Goal: Information Seeking & Learning: Learn about a topic

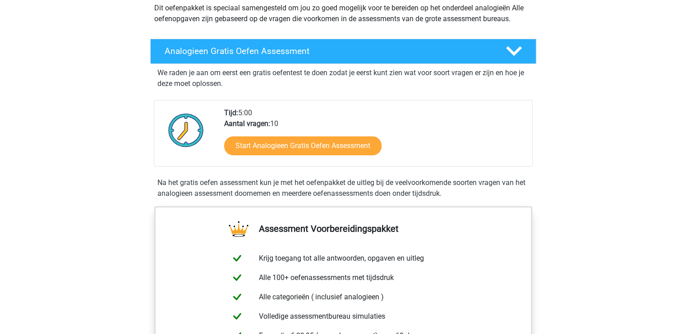
scroll to position [114, 0]
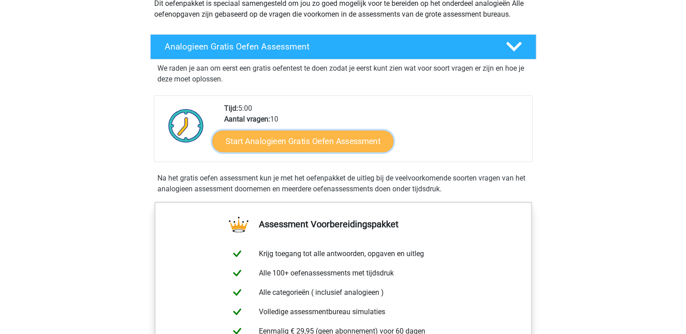
click at [341, 145] on link "Start Analogieen Gratis Oefen Assessment" at bounding box center [302, 141] width 181 height 22
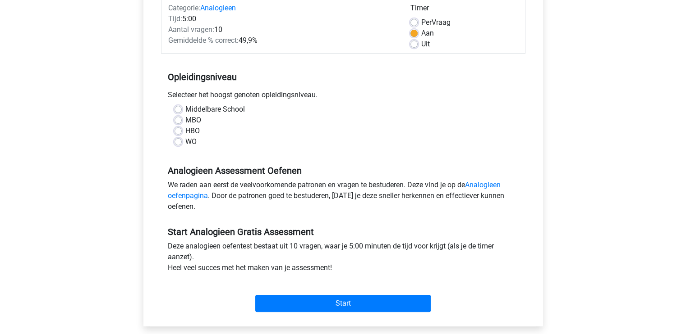
scroll to position [124, 0]
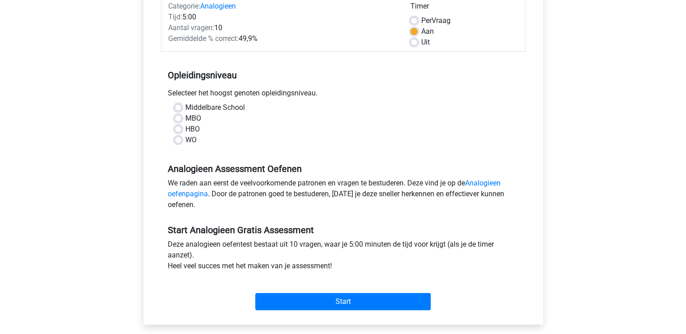
click at [185, 131] on label "HBO" at bounding box center [192, 129] width 14 height 11
click at [180, 131] on input "HBO" at bounding box center [177, 128] width 7 height 9
radio input "true"
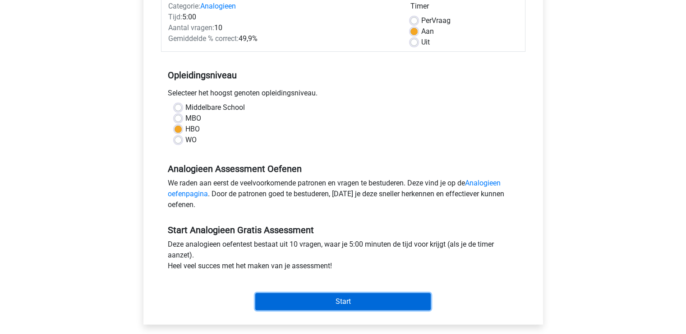
click at [344, 302] on input "Start" at bounding box center [342, 301] width 175 height 17
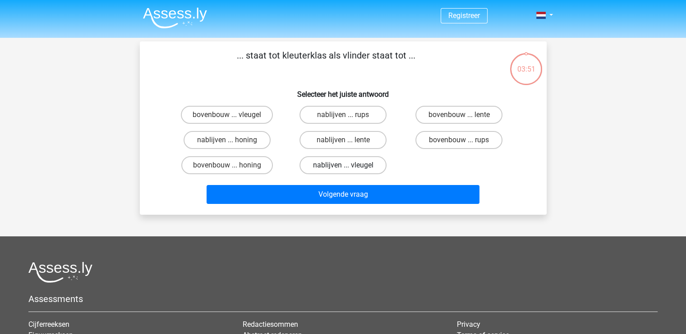
click at [357, 162] on label "nablijven ... vleugel" at bounding box center [342, 165] width 87 height 18
click at [348, 165] on input "nablijven ... vleugel" at bounding box center [346, 168] width 6 height 6
radio input "true"
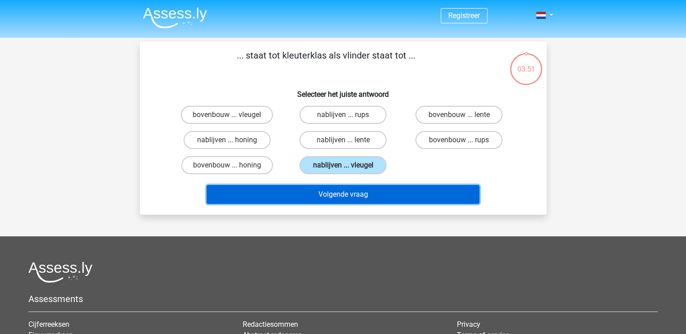
click at [352, 195] on button "Volgende vraag" at bounding box center [342, 194] width 273 height 19
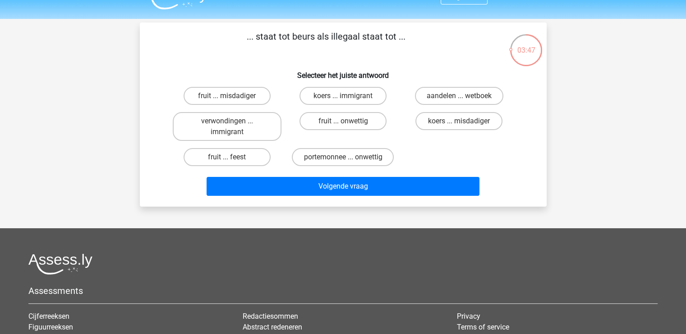
scroll to position [18, 0]
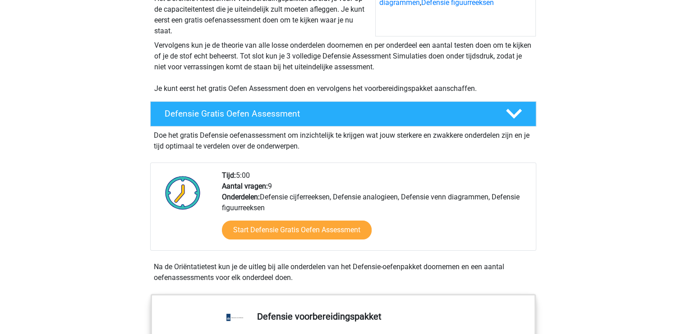
scroll to position [152, 0]
